Goal: Information Seeking & Learning: Learn about a topic

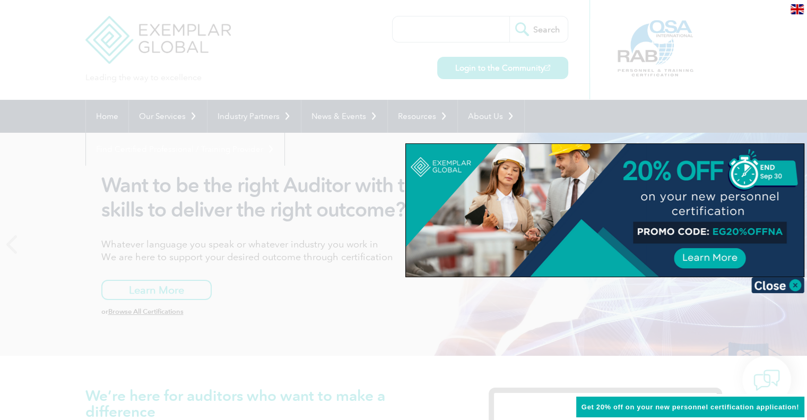
drag, startPoint x: 769, startPoint y: 138, endPoint x: 768, endPoint y: 152, distance: 13.8
click at [769, 139] on div at bounding box center [403, 210] width 807 height 420
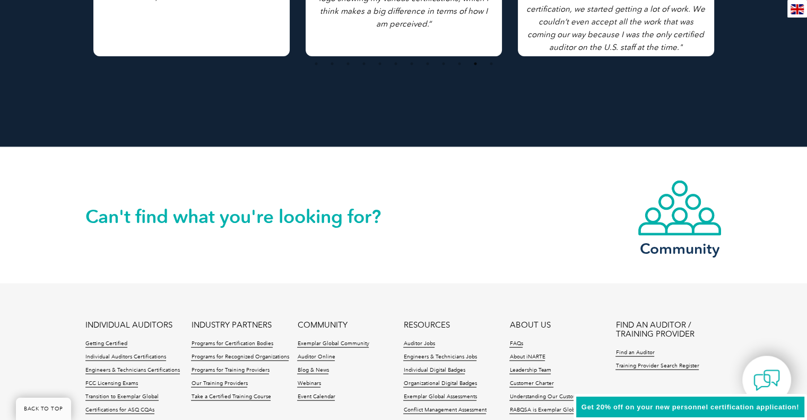
scroll to position [2488, 0]
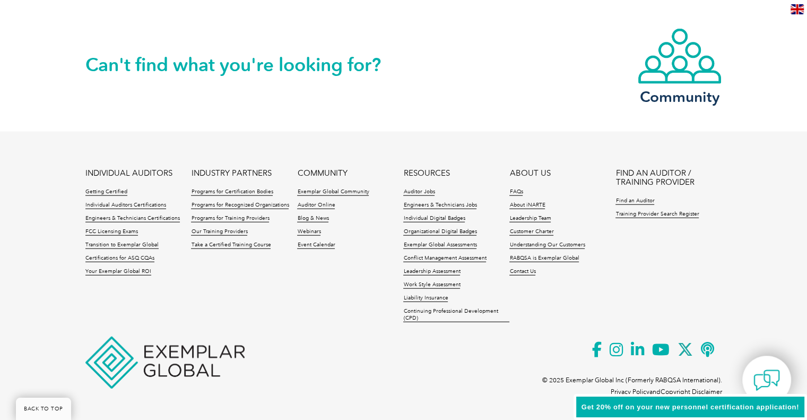
click at [196, 375] on img at bounding box center [164, 363] width 159 height 52
click at [158, 355] on img at bounding box center [164, 363] width 159 height 52
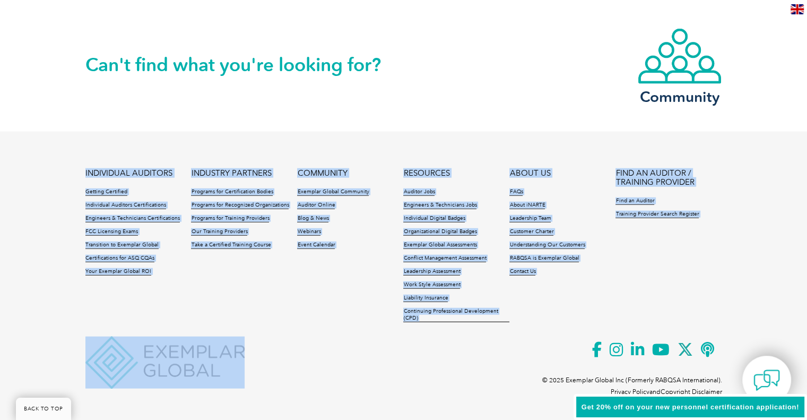
drag, startPoint x: 100, startPoint y: 326, endPoint x: 224, endPoint y: 364, distance: 129.8
click at [224, 364] on div "INDIVIDUAL AUDITORS Getting Certified Individual Auditors Certifications Engine…" at bounding box center [403, 269] width 637 height 200
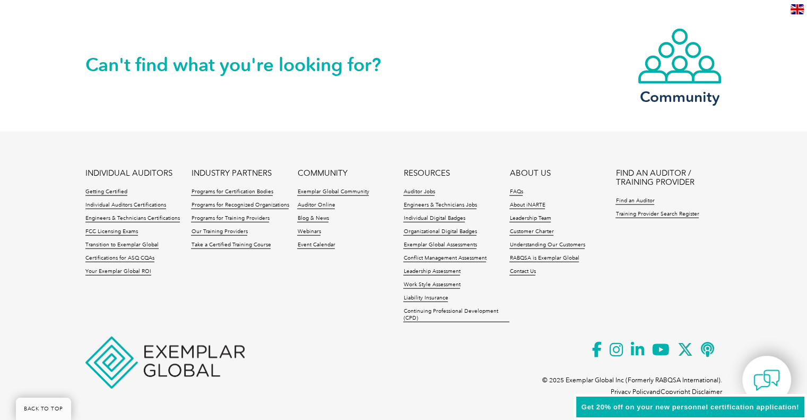
click at [397, 357] on p at bounding box center [403, 363] width 637 height 12
drag, startPoint x: 99, startPoint y: 332, endPoint x: 82, endPoint y: 349, distance: 24.8
click at [82, 349] on footer "INDIVIDUAL AUDITORS Getting Certified Individual Auditors Certifications Engine…" at bounding box center [403, 273] width 807 height 282
click at [349, 357] on p at bounding box center [403, 363] width 637 height 12
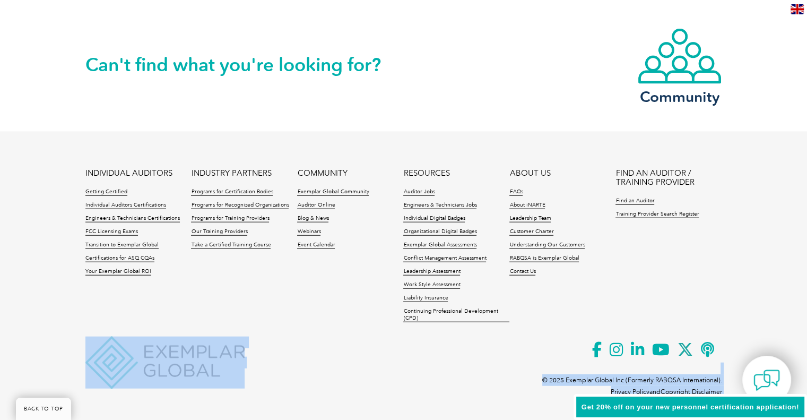
drag, startPoint x: 246, startPoint y: 350, endPoint x: 110, endPoint y: 360, distance: 136.3
click at [110, 360] on div "INDIVIDUAL AUDITORS Getting Certified Individual Auditors Certifications Engine…" at bounding box center [403, 269] width 637 height 200
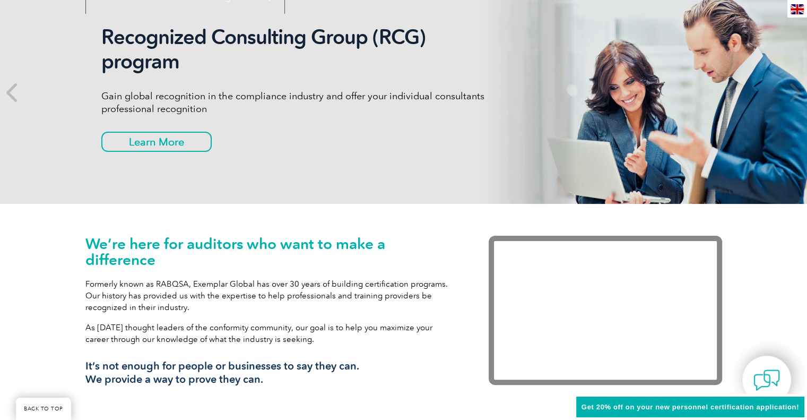
scroll to position [0, 0]
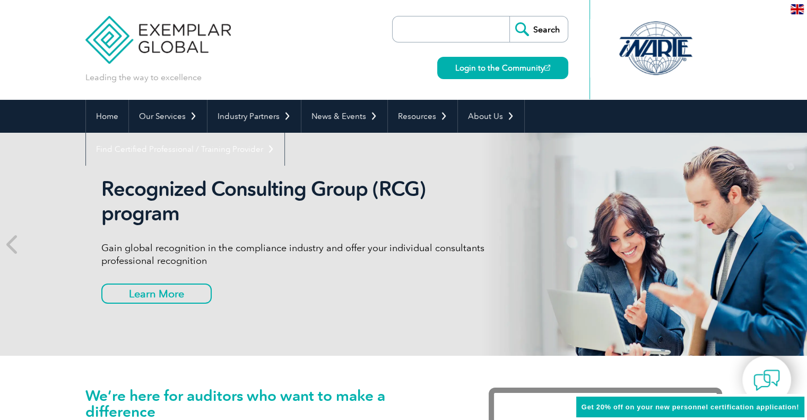
click at [165, 33] on img at bounding box center [158, 32] width 146 height 64
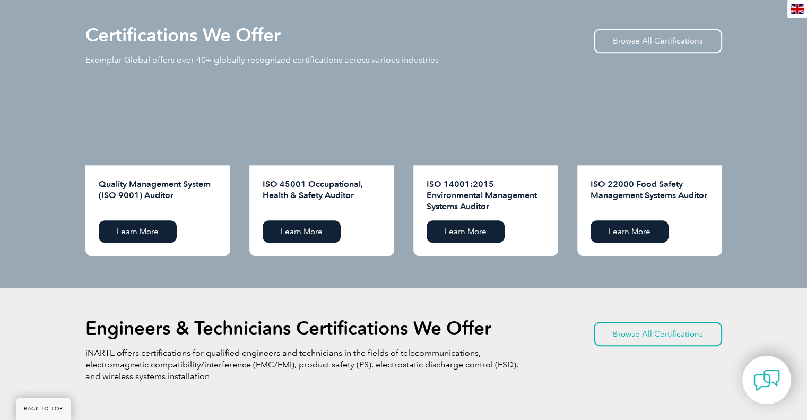
scroll to position [1062, 0]
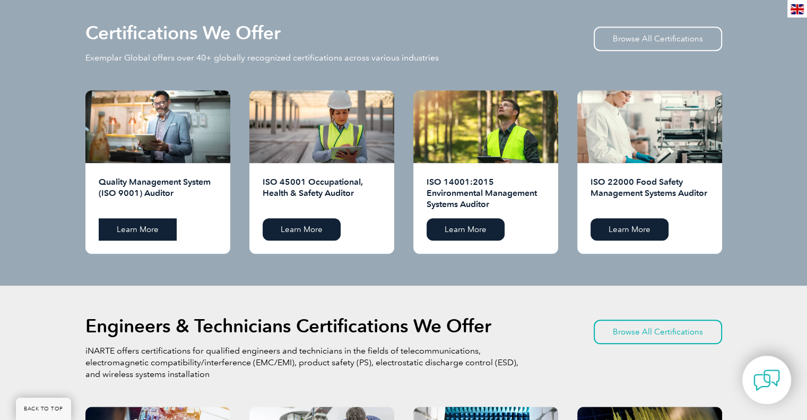
click at [135, 227] on link "Learn More" at bounding box center [138, 229] width 78 height 22
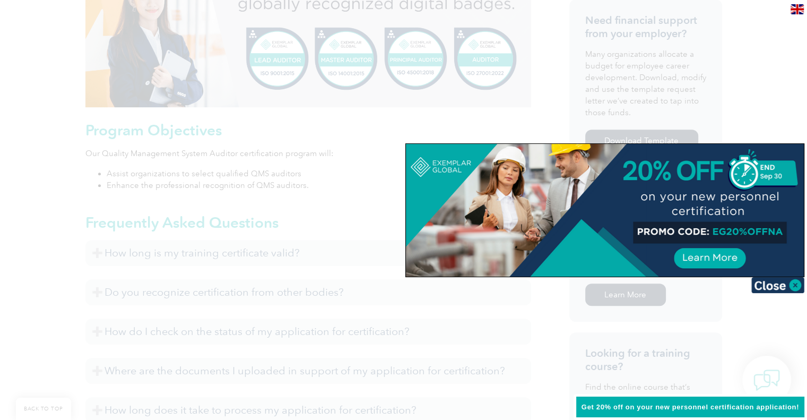
scroll to position [478, 0]
click at [436, 163] on div at bounding box center [605, 210] width 398 height 133
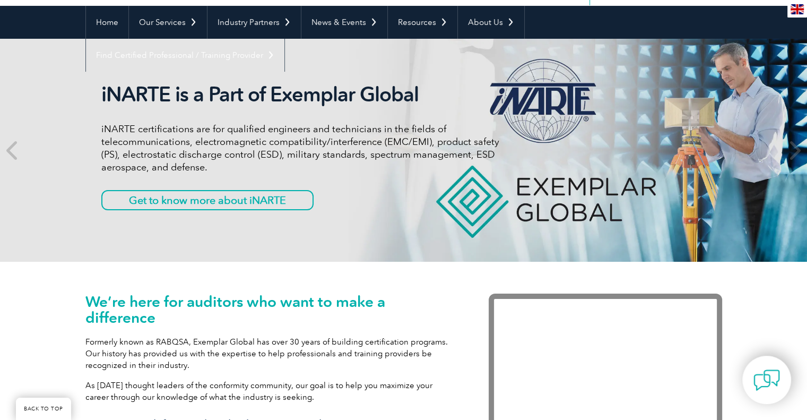
scroll to position [106, 0]
